Goal: Task Accomplishment & Management: Manage account settings

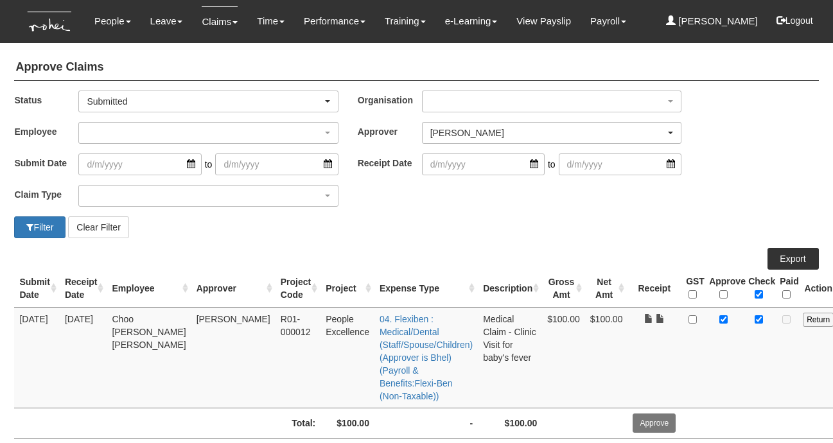
select select "7c74568e-c65a-4e2f-b023-70974c8e3265"
select select "50"
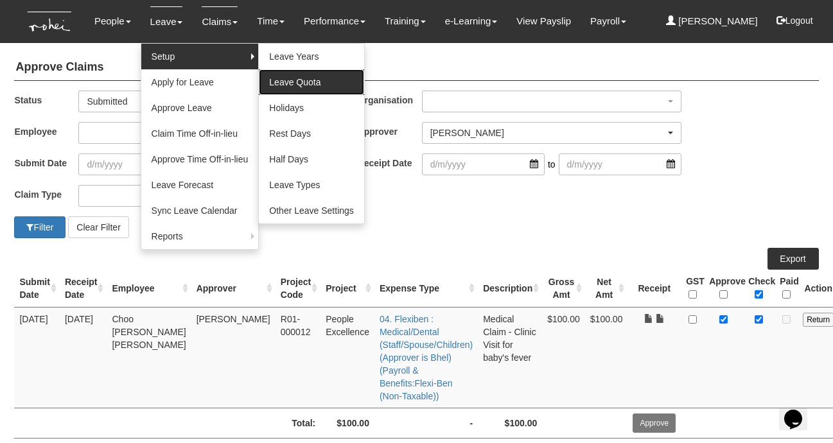
click at [277, 78] on link "Leave Quota" at bounding box center [311, 82] width 105 height 26
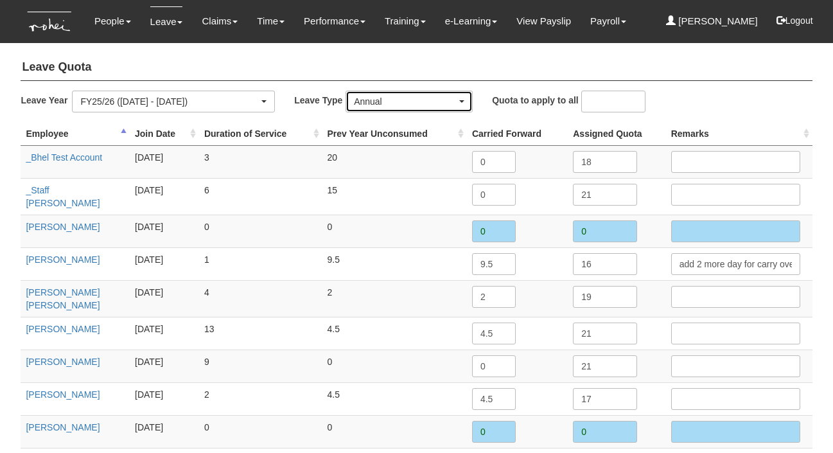
click at [372, 103] on div "Annual" at bounding box center [405, 101] width 103 height 13
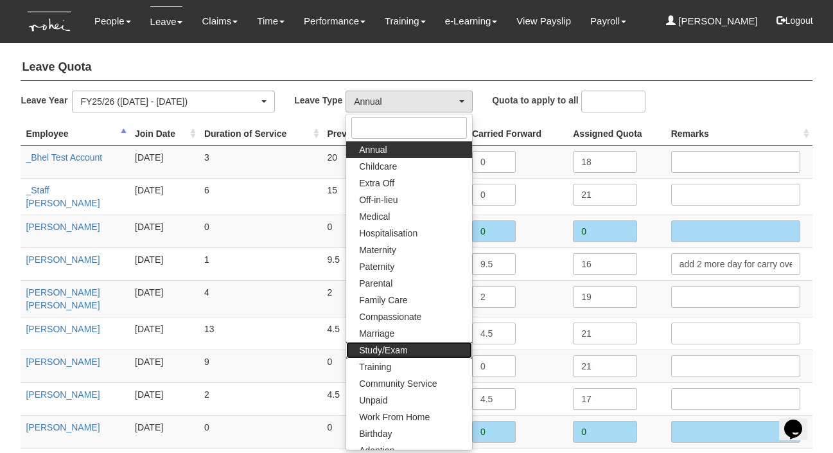
click at [393, 347] on span "Study/Exam" at bounding box center [383, 349] width 48 height 13
select select "12"
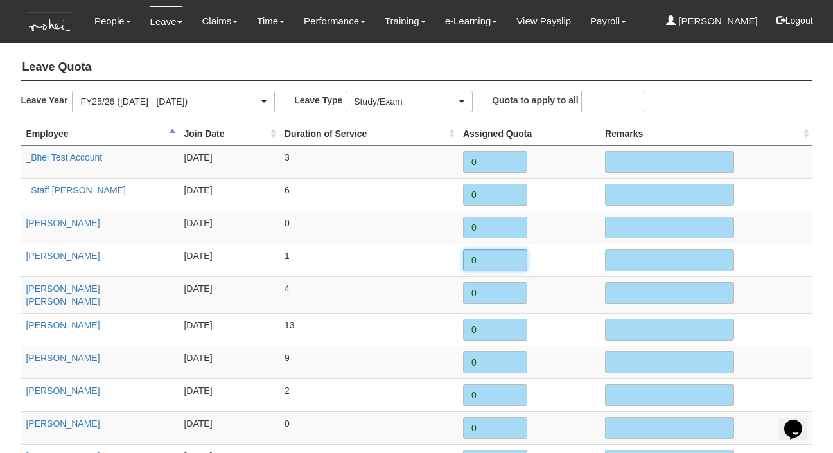
drag, startPoint x: 481, startPoint y: 260, endPoint x: 463, endPoint y: 259, distance: 17.3
click at [463, 259] on input "0" at bounding box center [495, 260] width 64 height 22
type input "1"
click at [616, 259] on input "text" at bounding box center [669, 260] width 129 height 22
type input "PMP Examination"
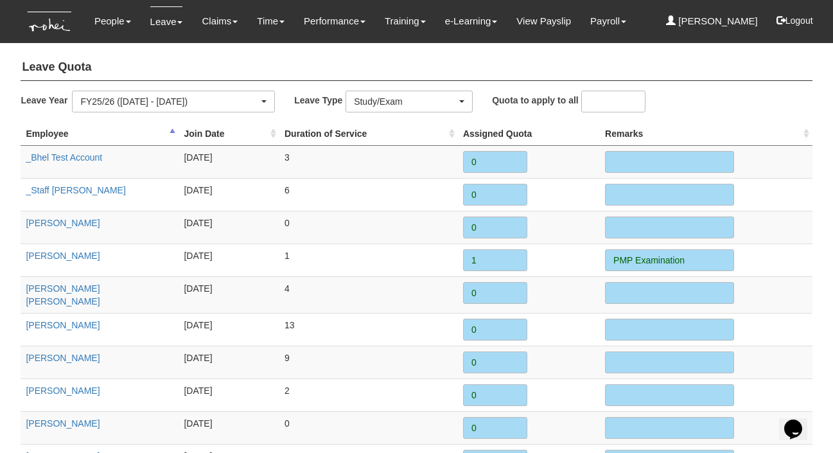
click at [408, 278] on td "4" at bounding box center [368, 294] width 178 height 37
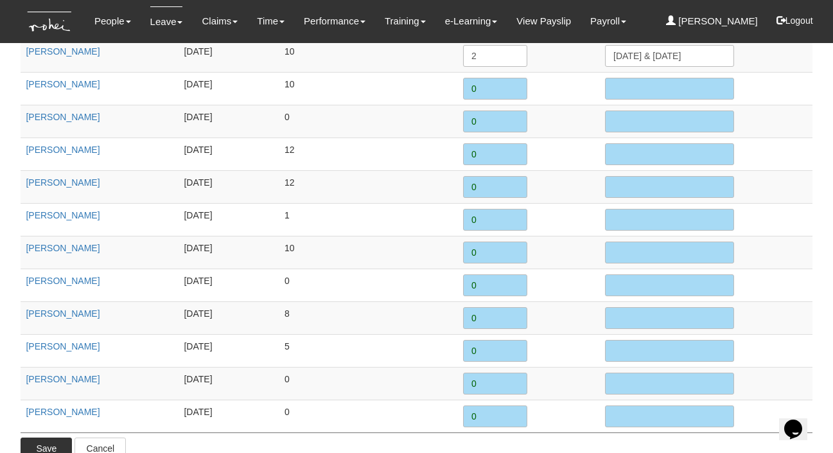
scroll to position [1748, 0]
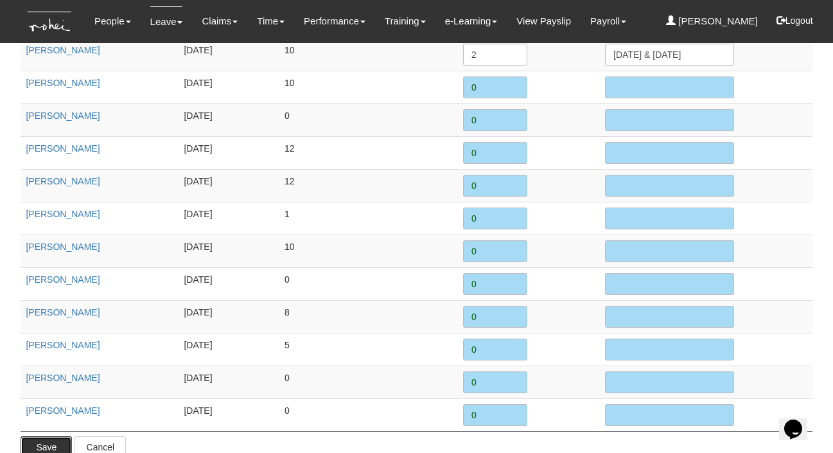
click at [38, 436] on input "Save" at bounding box center [46, 447] width 51 height 22
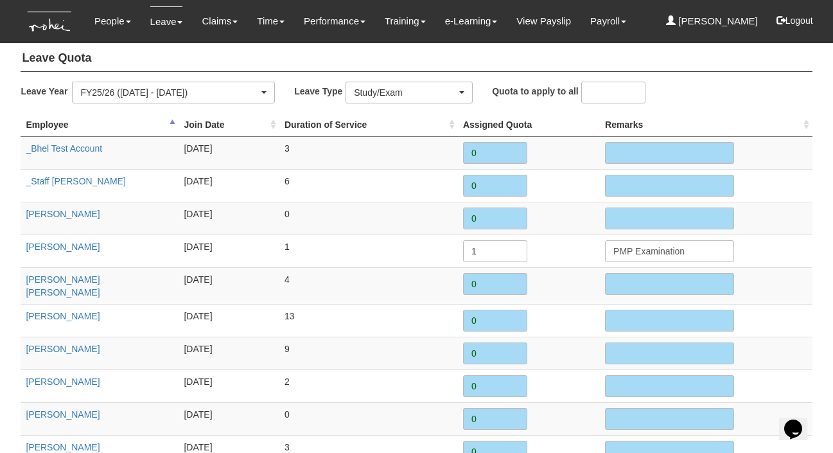
scroll to position [0, 0]
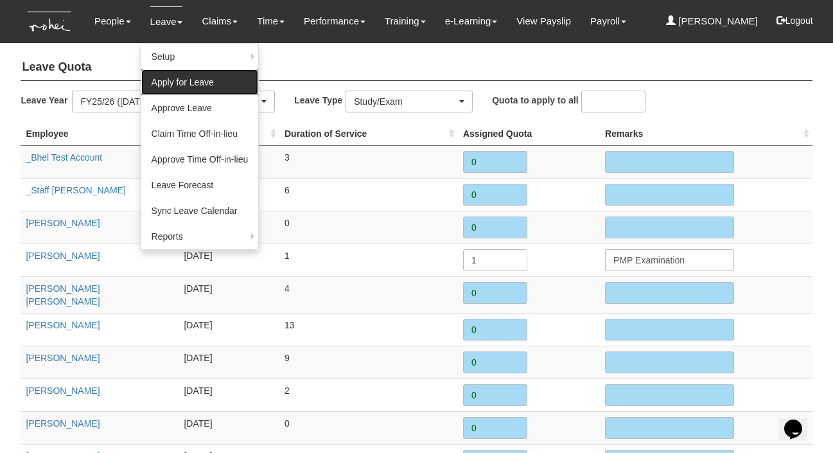
click at [166, 79] on link "Apply for Leave" at bounding box center [199, 82] width 117 height 26
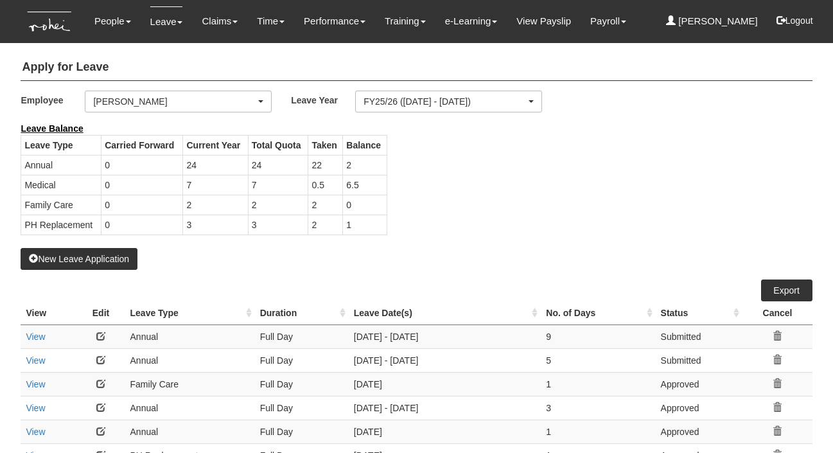
select select "50"
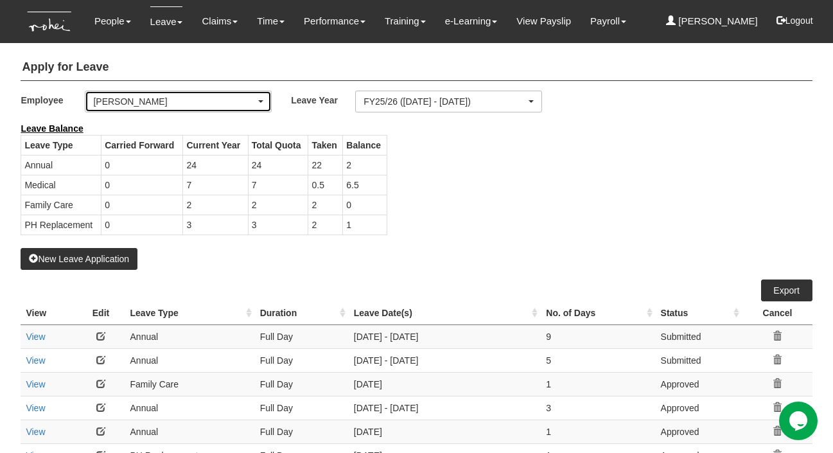
click at [155, 99] on div "[PERSON_NAME]" at bounding box center [174, 101] width 162 height 13
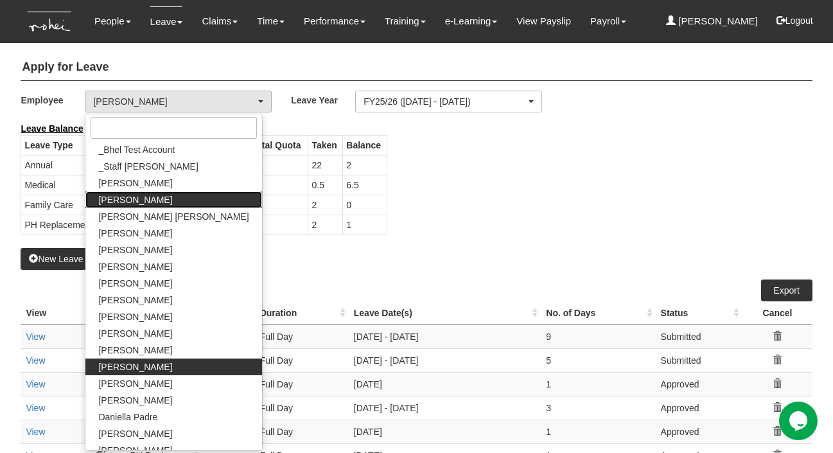
click at [137, 198] on link "[PERSON_NAME]" at bounding box center [173, 199] width 176 height 17
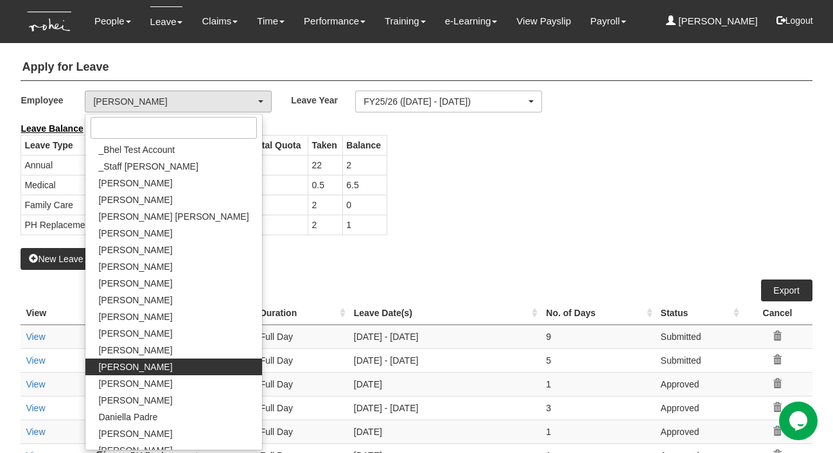
select select "bab5243c-beed-41fc-b362-49a7e6e66dc1"
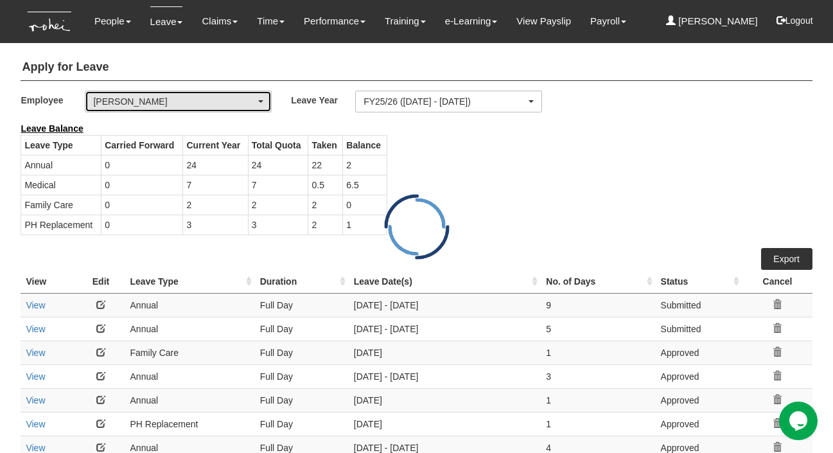
select select "50"
